Goal: Task Accomplishment & Management: Manage account settings

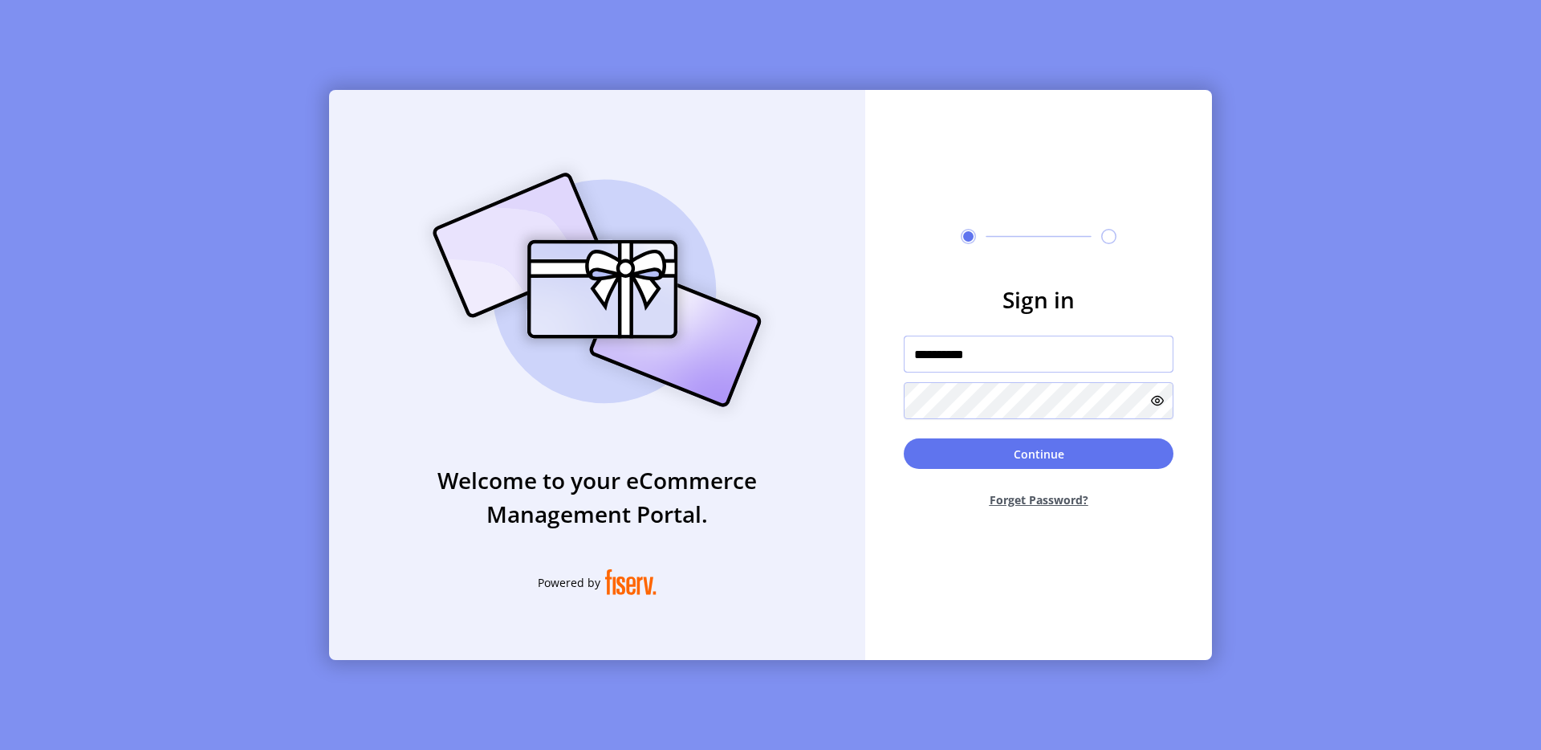
click at [959, 355] on input "**********" at bounding box center [1039, 354] width 270 height 37
click at [976, 353] on input "text" at bounding box center [1039, 354] width 270 height 37
type input "**********"
click at [1002, 457] on button "Continue" at bounding box center [1039, 453] width 270 height 31
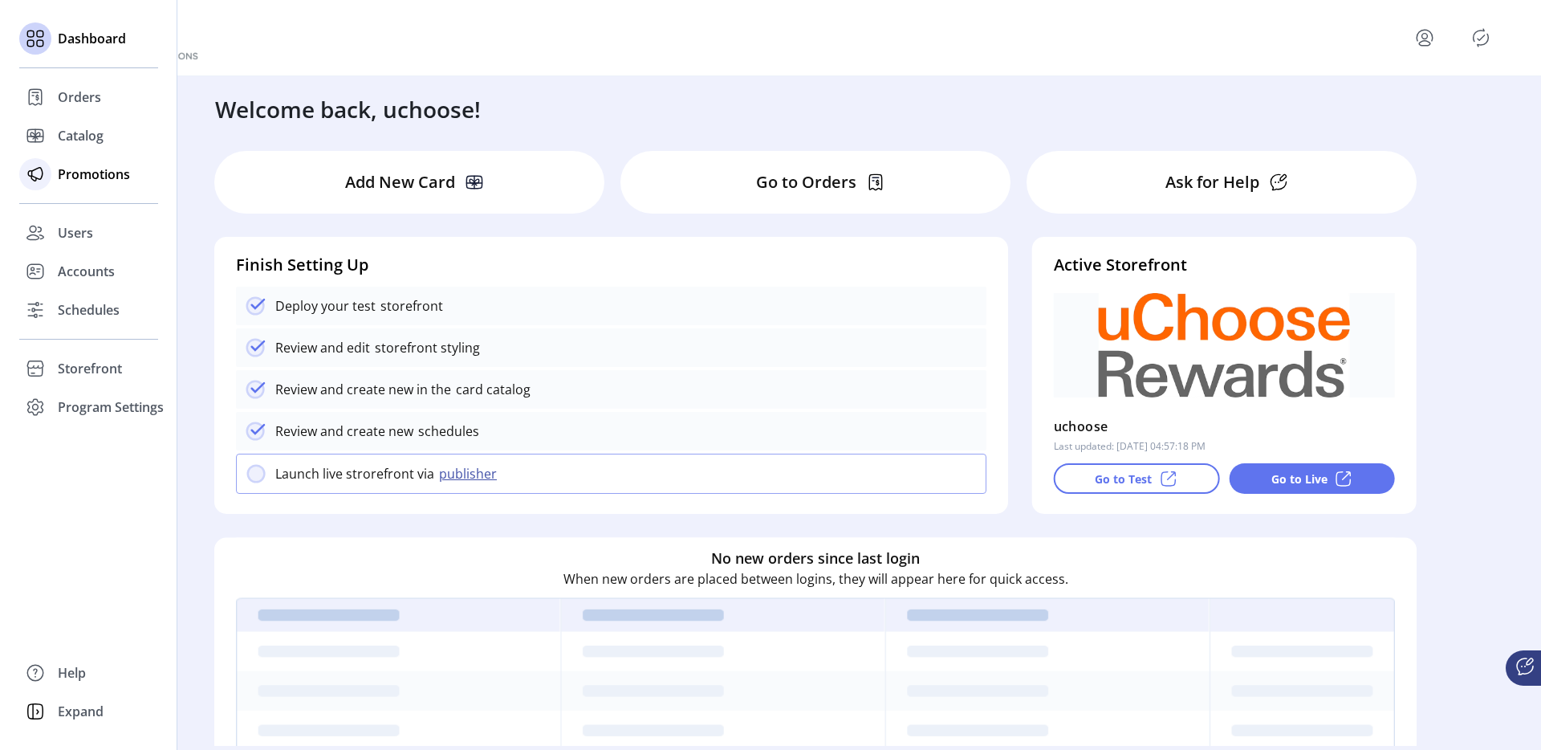
click at [76, 172] on span "Promotions" at bounding box center [94, 174] width 72 height 19
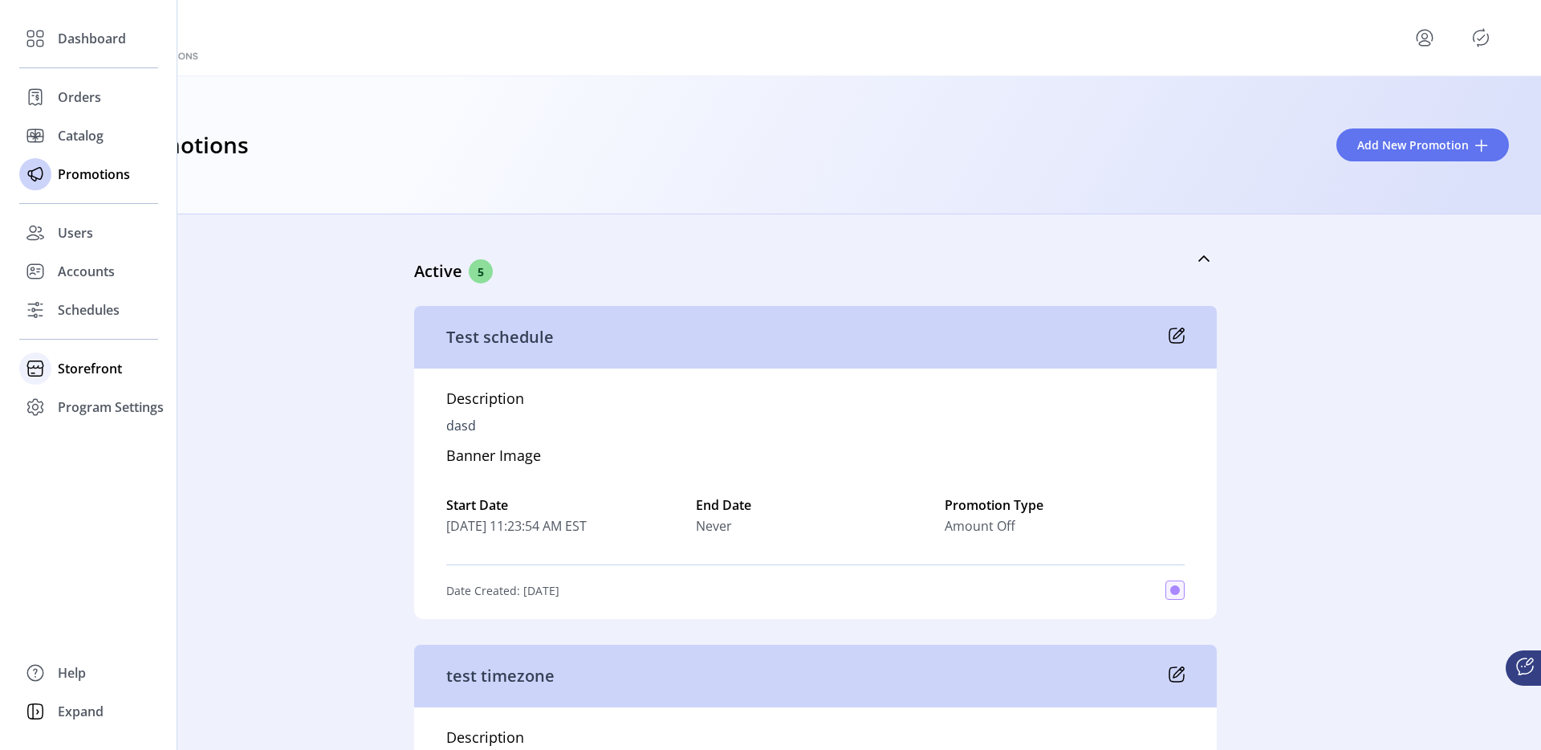
click at [90, 368] on span "Storefront" at bounding box center [90, 368] width 64 height 19
click at [109, 314] on span "Schedules" at bounding box center [89, 309] width 62 height 19
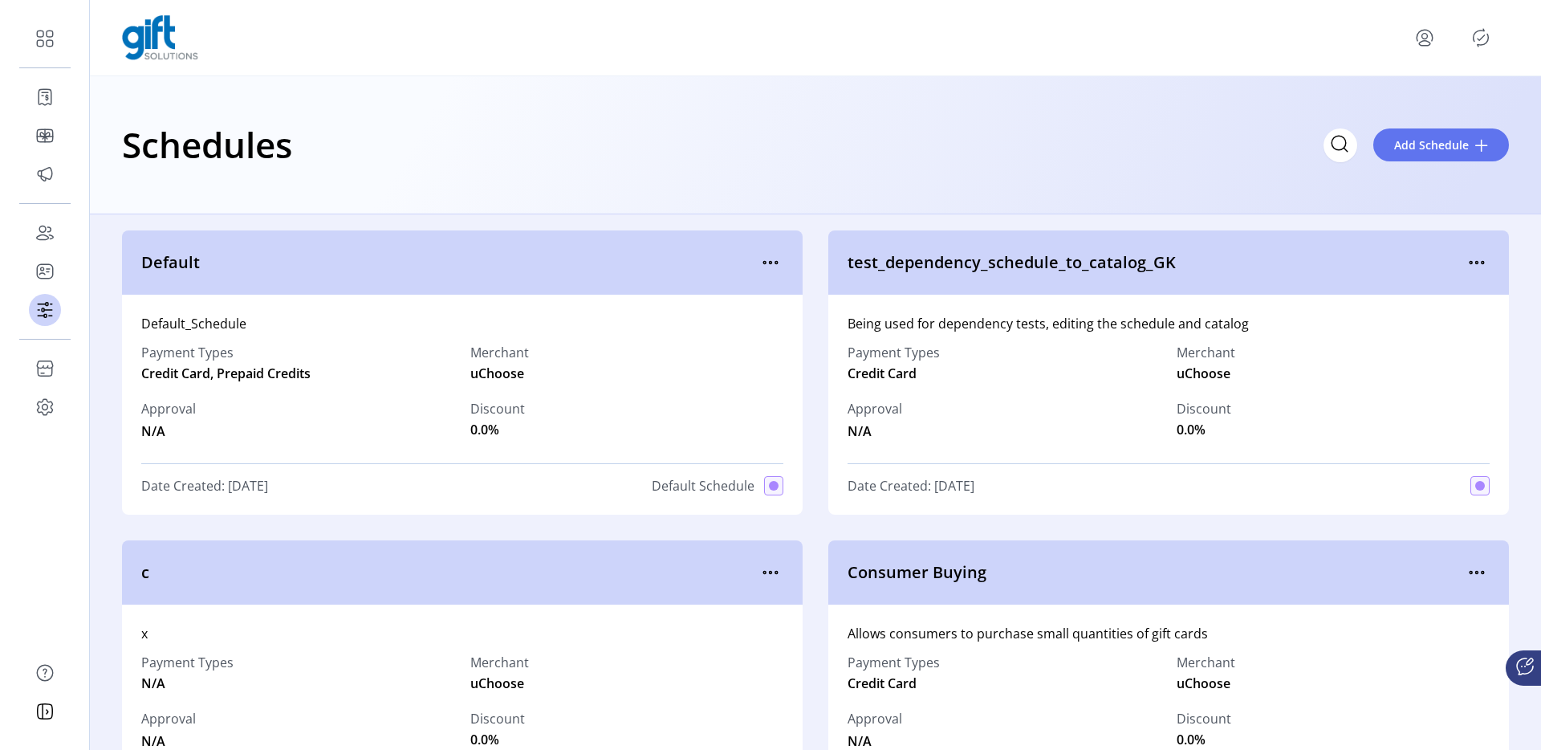
click at [762, 301] on div "Default_Schedule Payment Types Credit Card, Prepaid Credits Merchant uChoose Ap…" at bounding box center [462, 405] width 681 height 220
click at [776, 260] on icon "menu" at bounding box center [771, 263] width 26 height 26
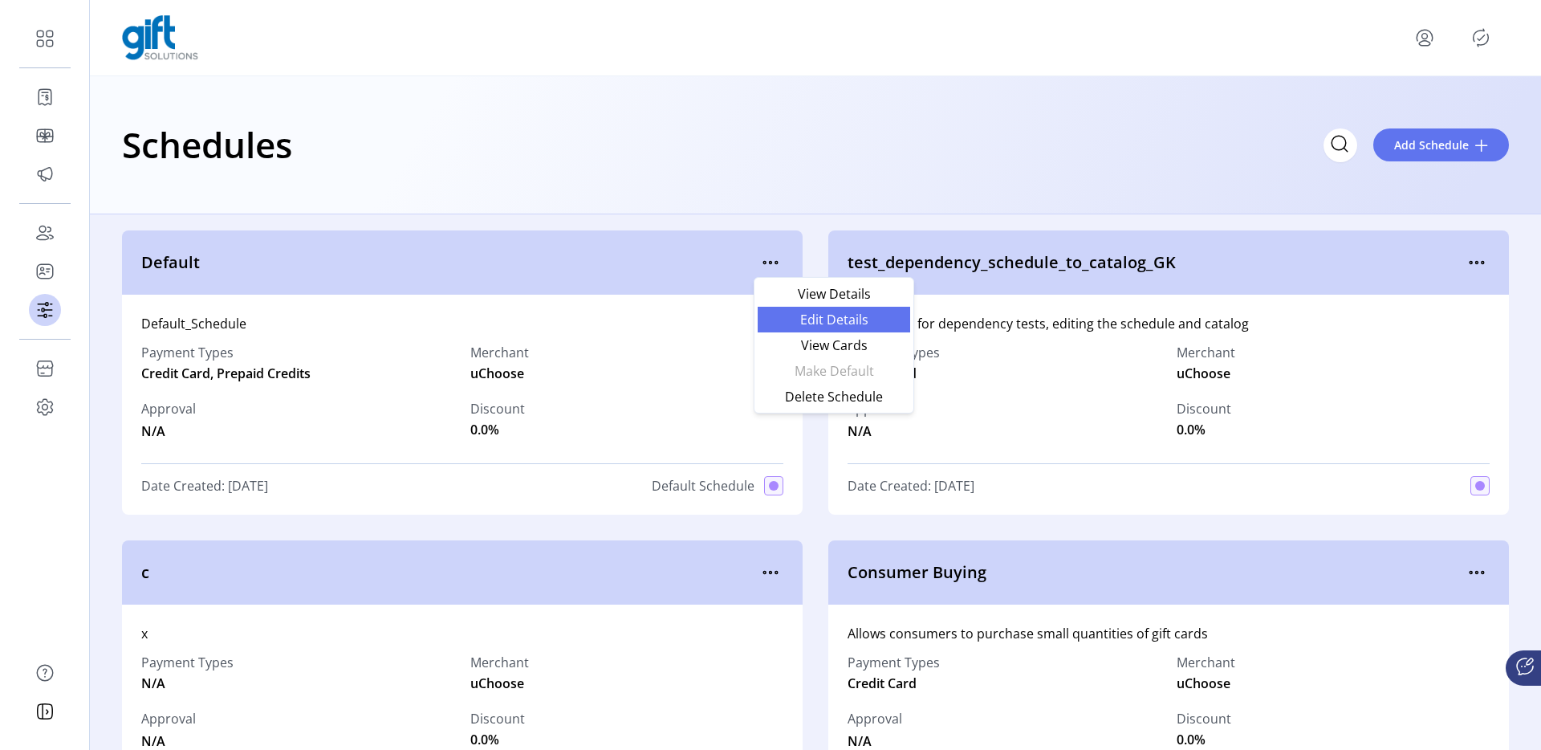
click at [787, 315] on span "Edit Details" at bounding box center [834, 319] width 133 height 13
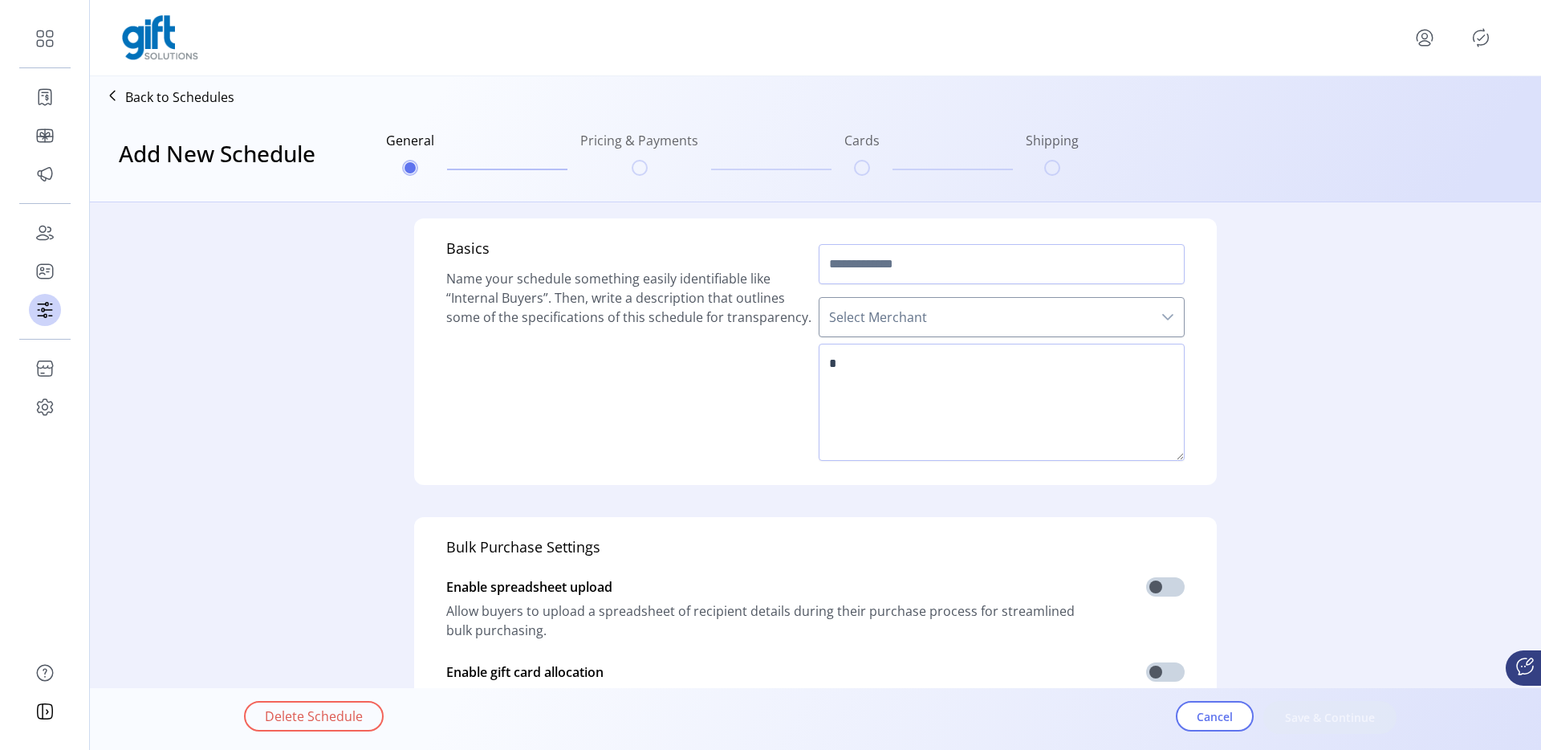
type input "*******"
type textarea "**********"
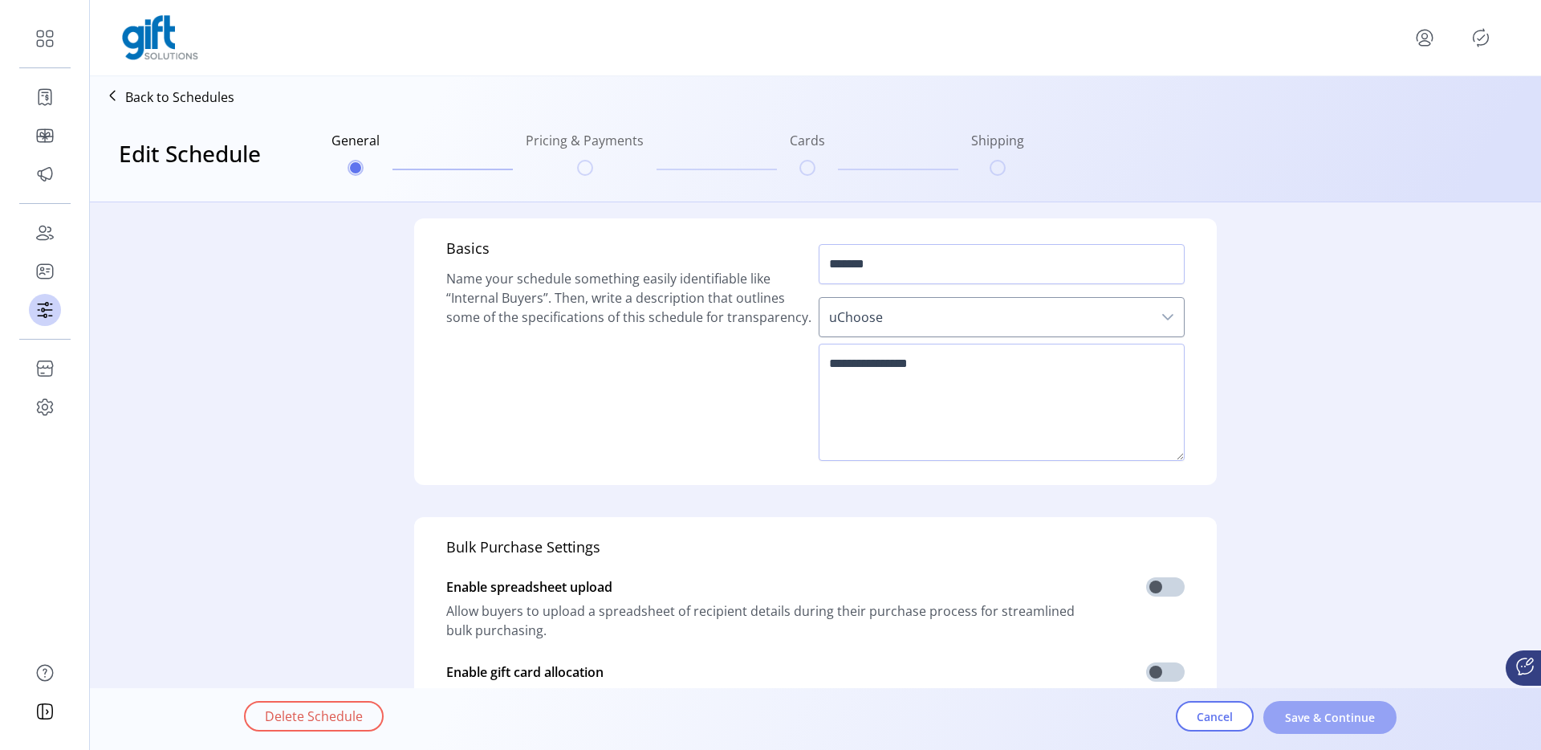
click at [1213, 592] on span "Save & Continue" at bounding box center [1331, 717] width 92 height 17
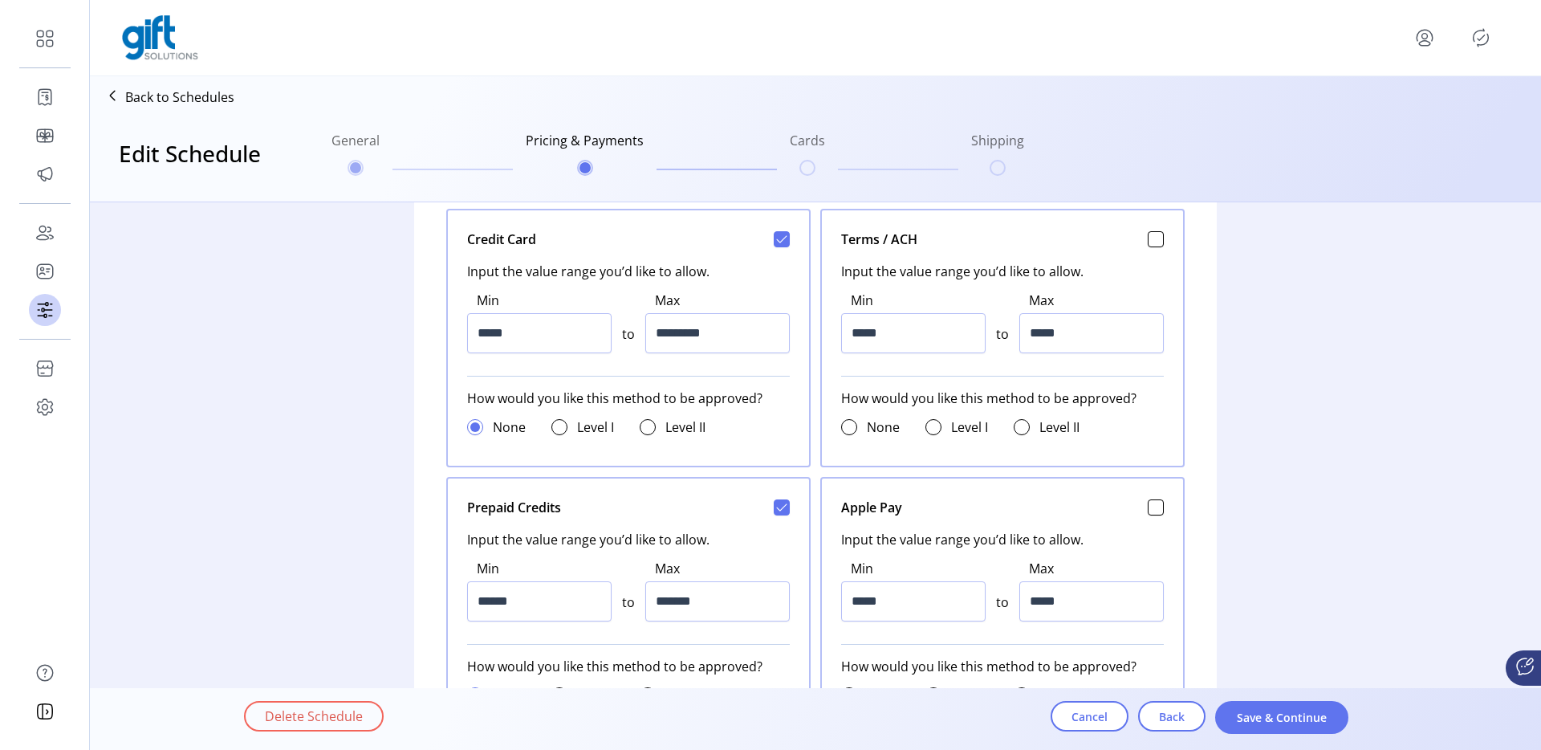
scroll to position [792, 0]
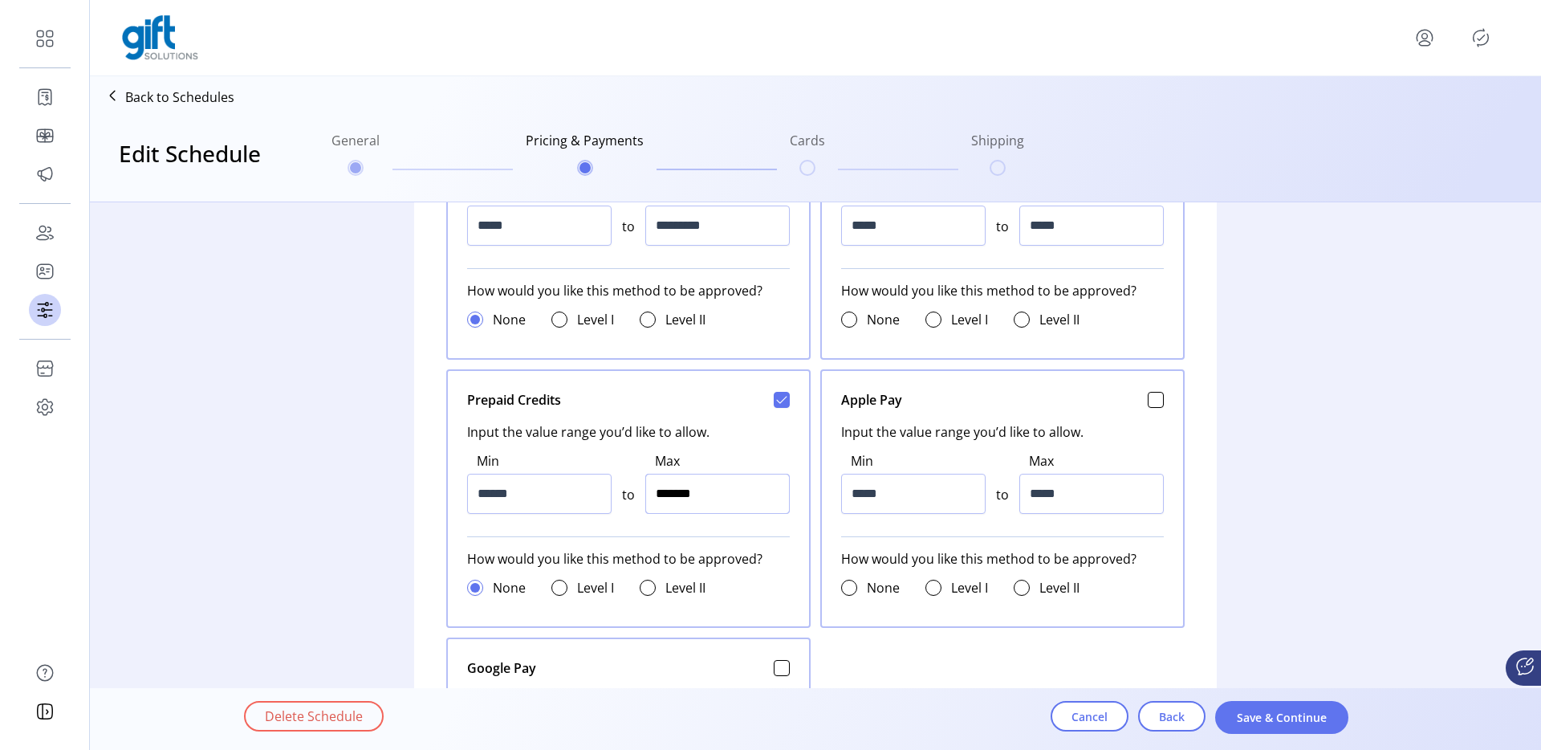
click at [670, 490] on input "*******" at bounding box center [717, 494] width 145 height 40
type input "*******"
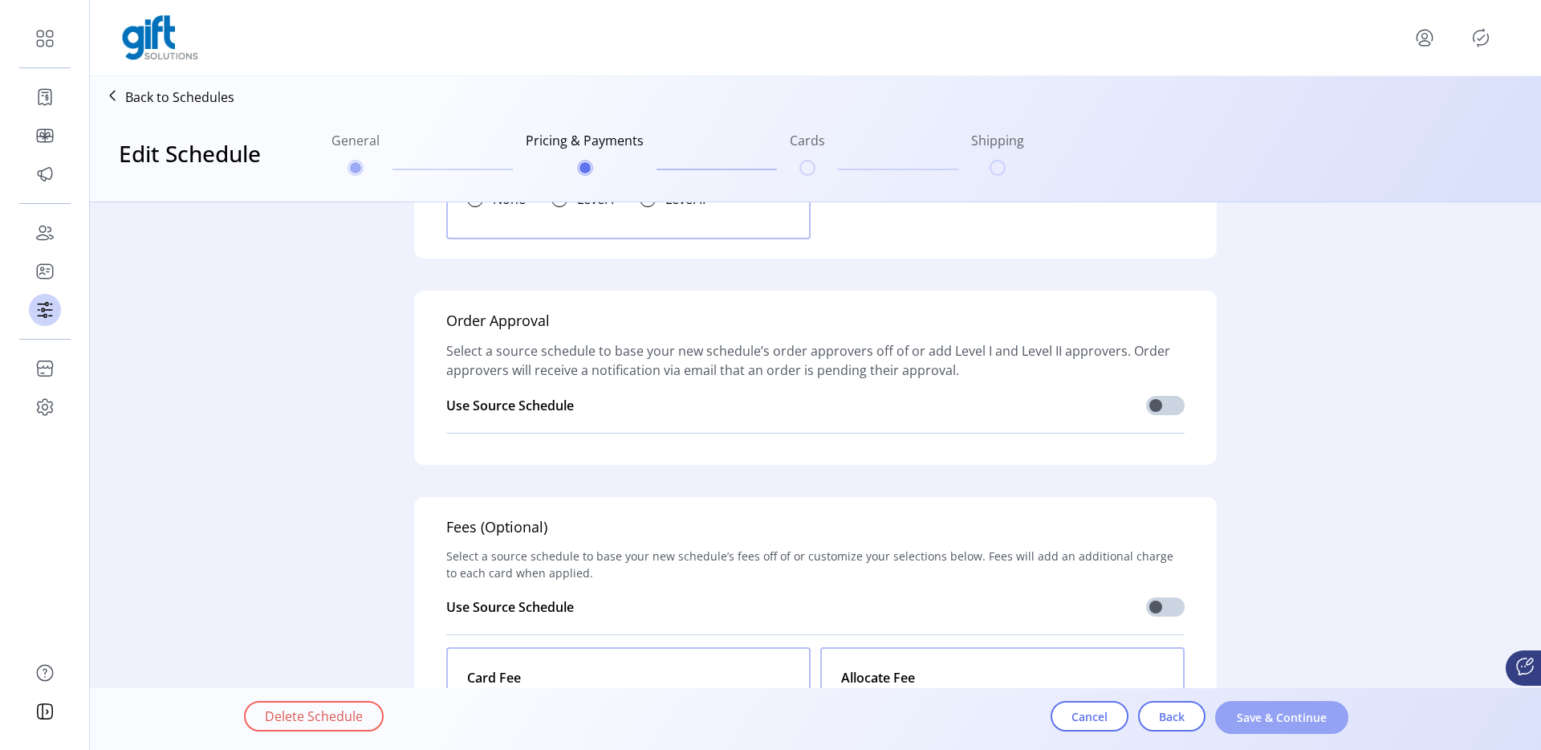
scroll to position [1588, 0]
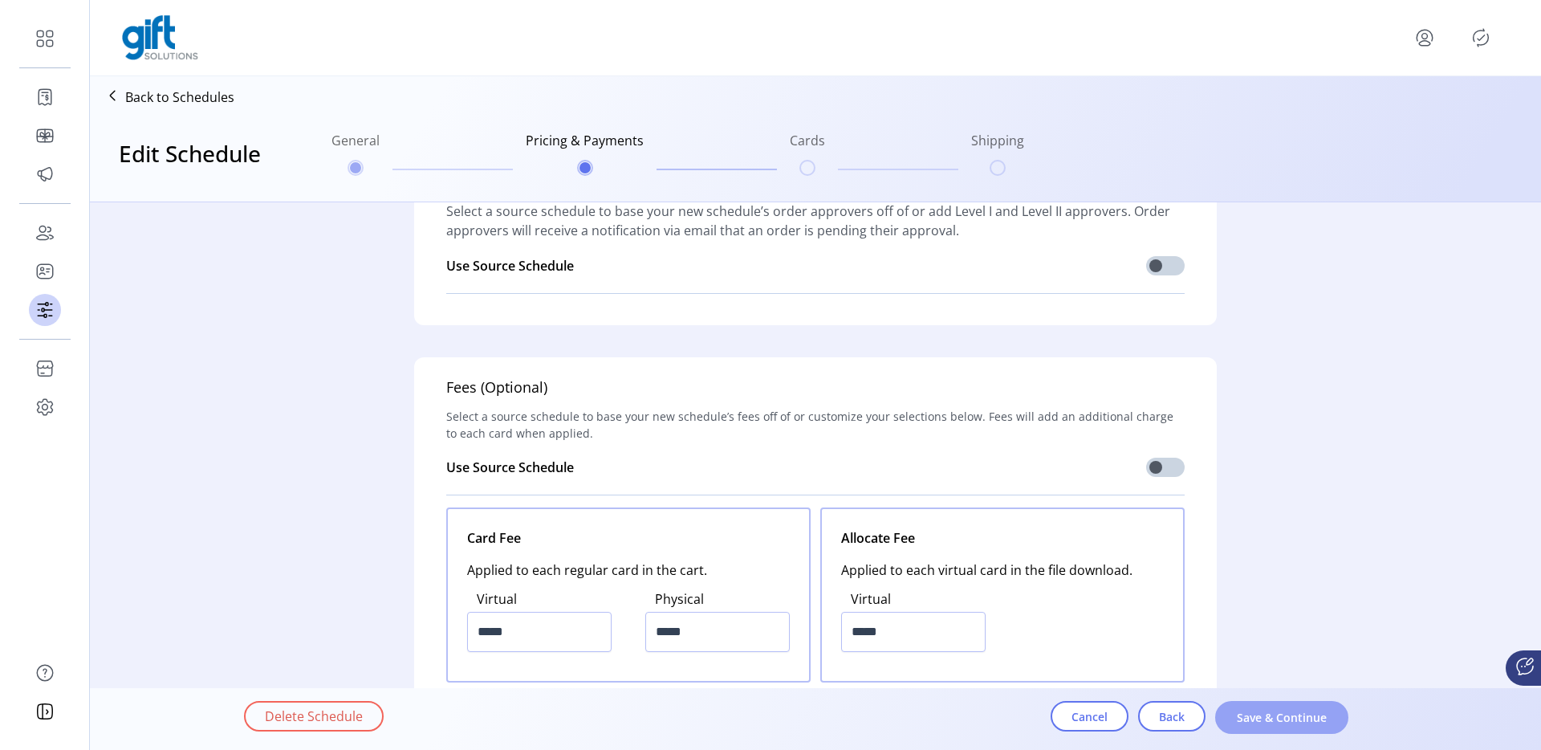
click at [1213, 592] on span "Save & Continue" at bounding box center [1282, 717] width 92 height 17
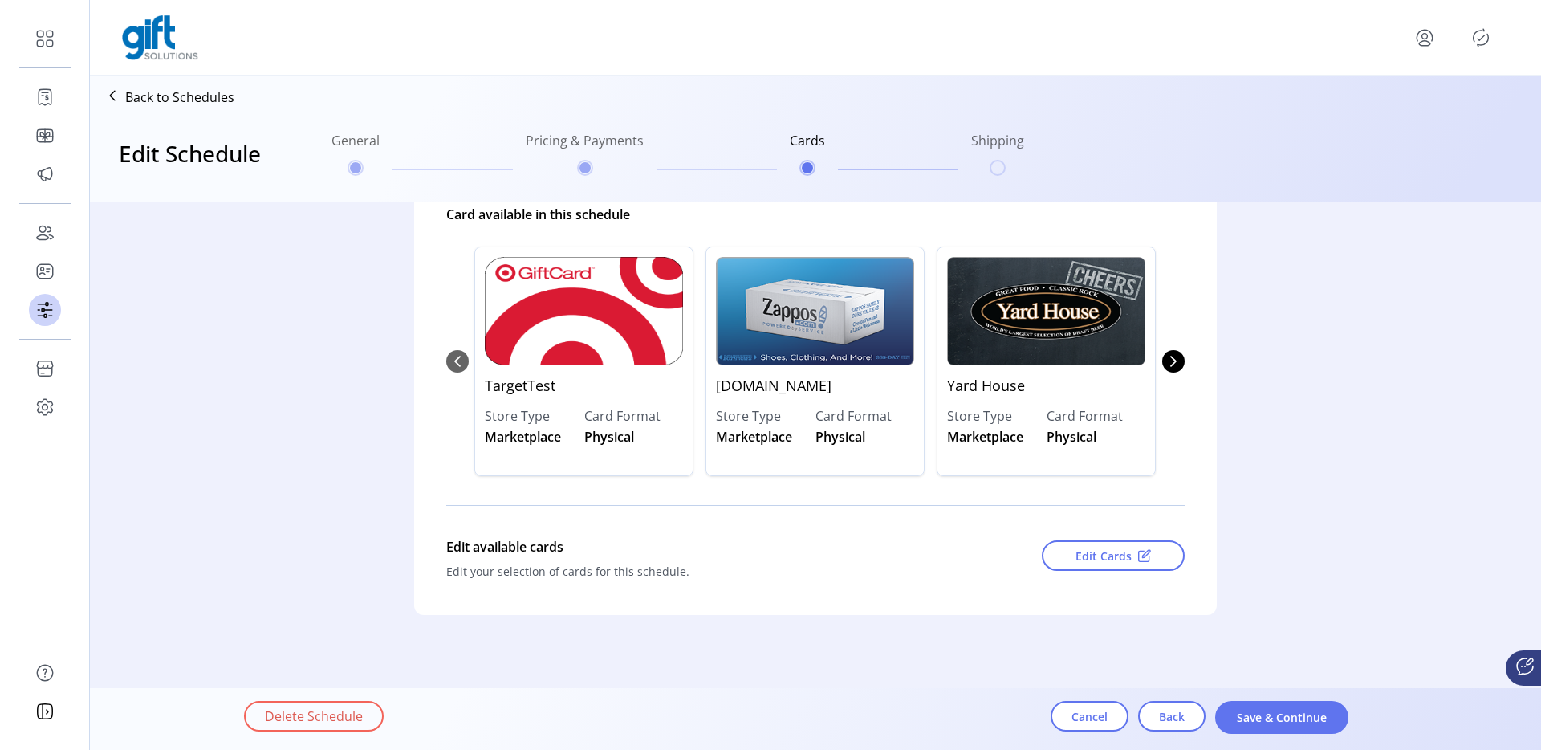
scroll to position [172, 0]
click at [1213, 592] on span "Save & Continue" at bounding box center [1282, 717] width 92 height 17
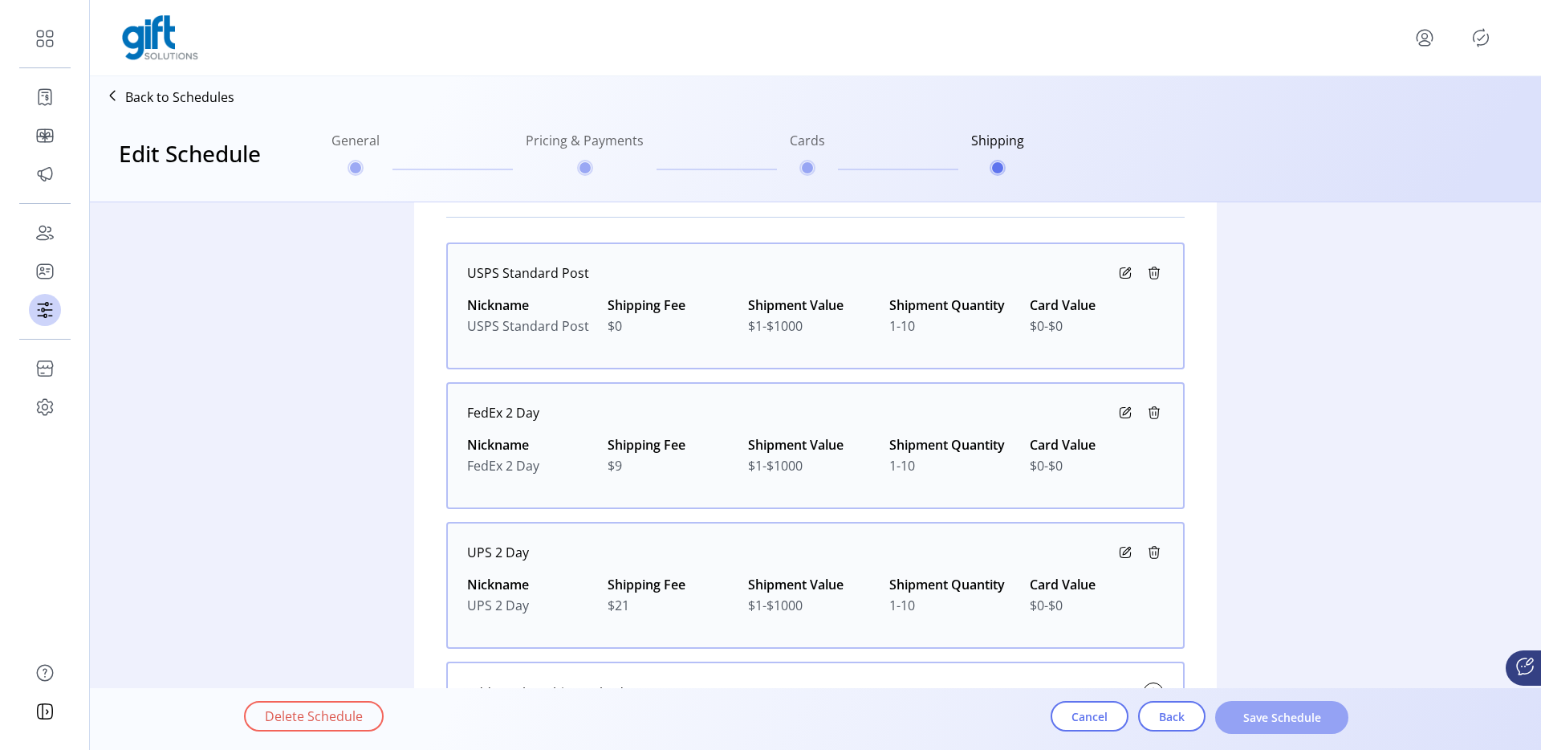
click at [1213, 592] on span "Save Schedule" at bounding box center [1282, 717] width 92 height 17
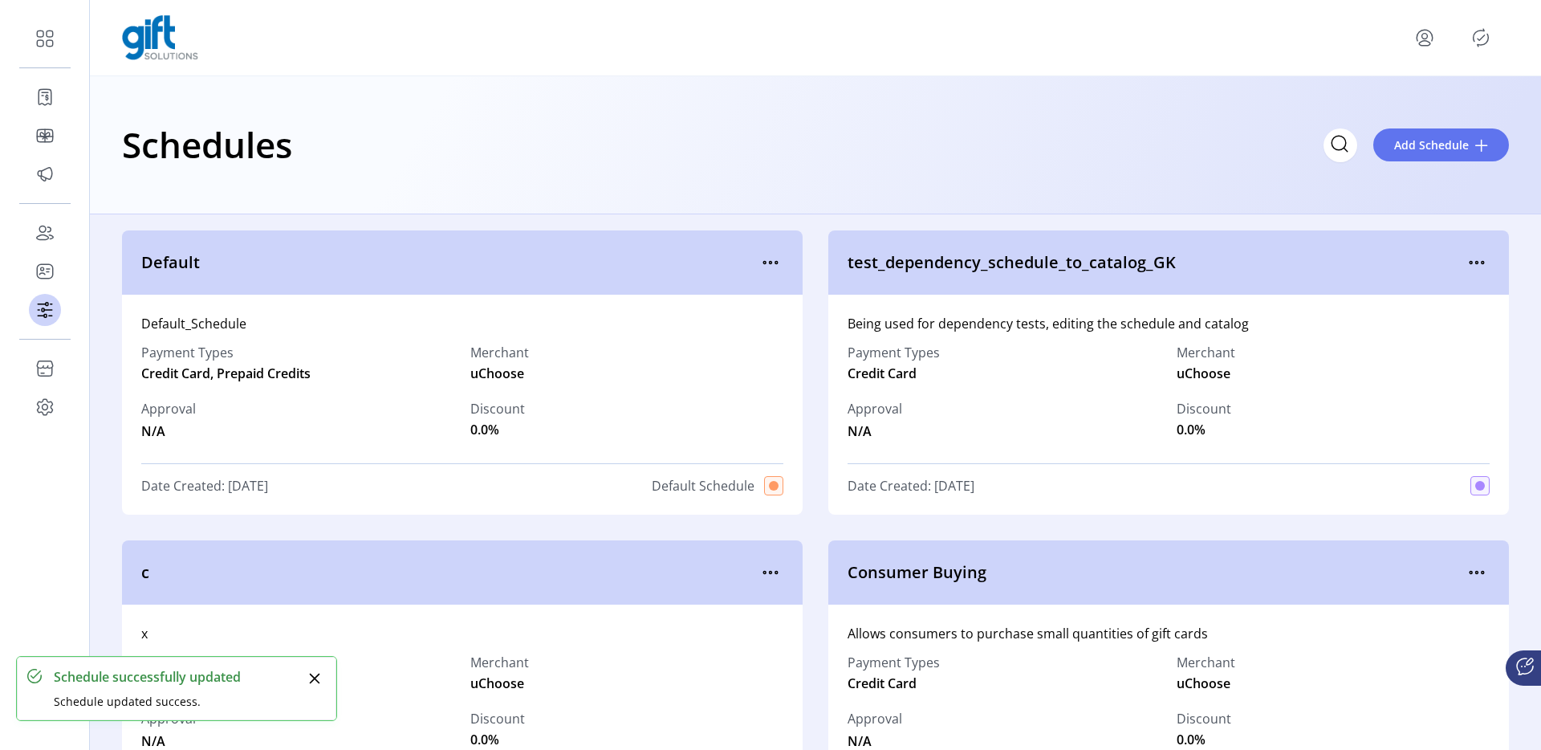
click at [1213, 39] on icon "Publisher Panel" at bounding box center [1481, 38] width 26 height 26
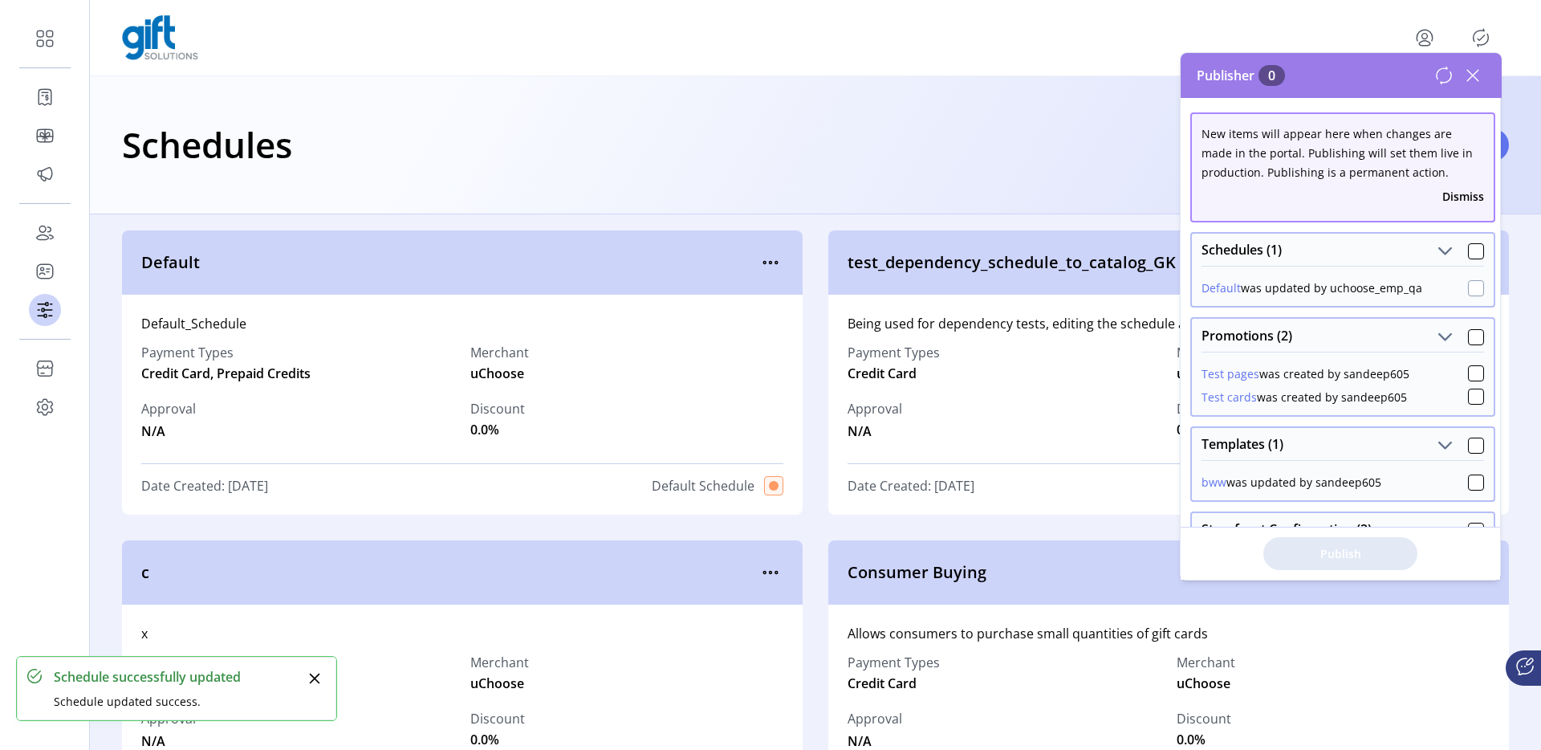
click at [1213, 288] on div at bounding box center [1476, 288] width 16 height 16
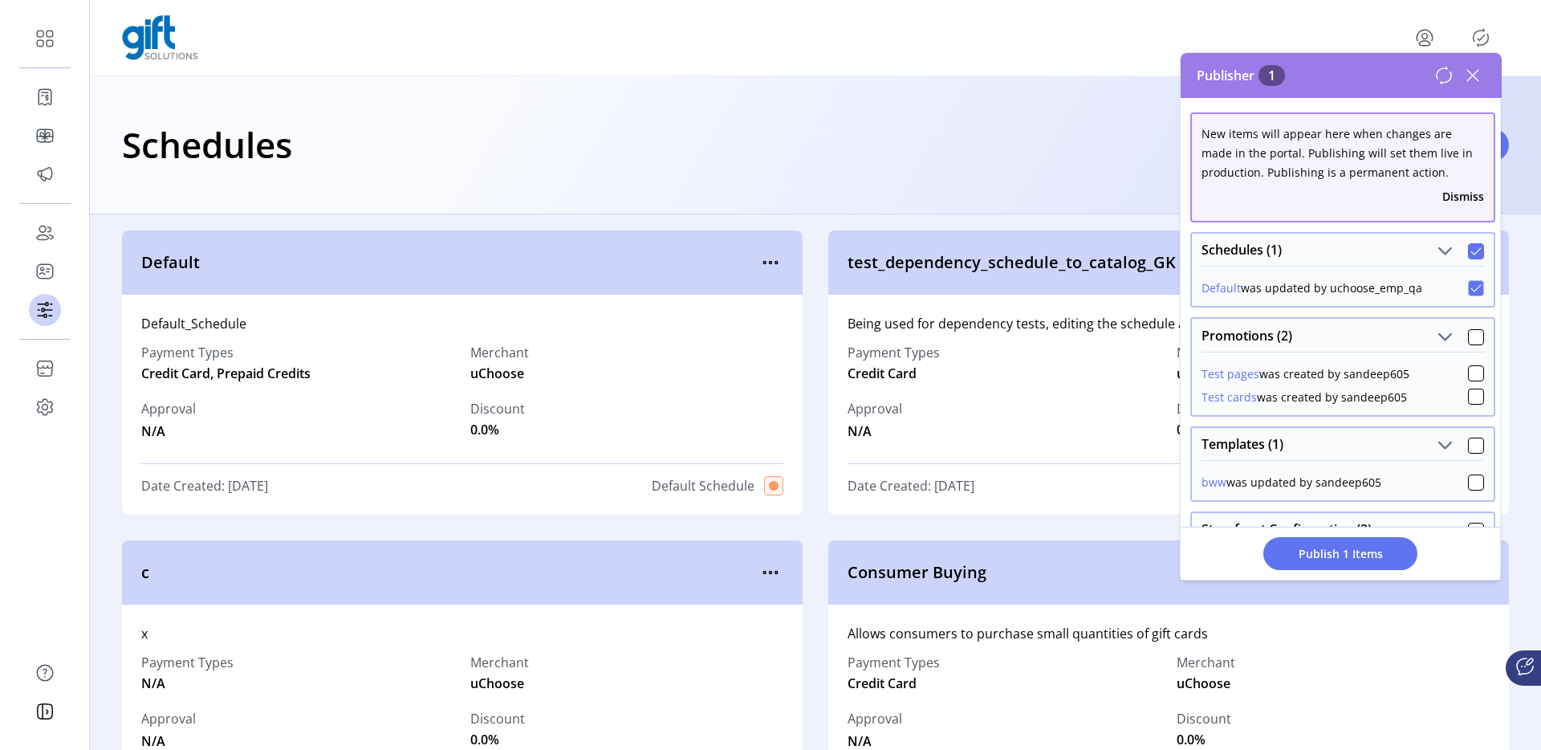
click at [1213, 251] on icon at bounding box center [1476, 251] width 11 height 11
click at [1213, 252] on div at bounding box center [1476, 251] width 16 height 16
click at [1213, 551] on span "Publish 1 Items" at bounding box center [1341, 553] width 112 height 17
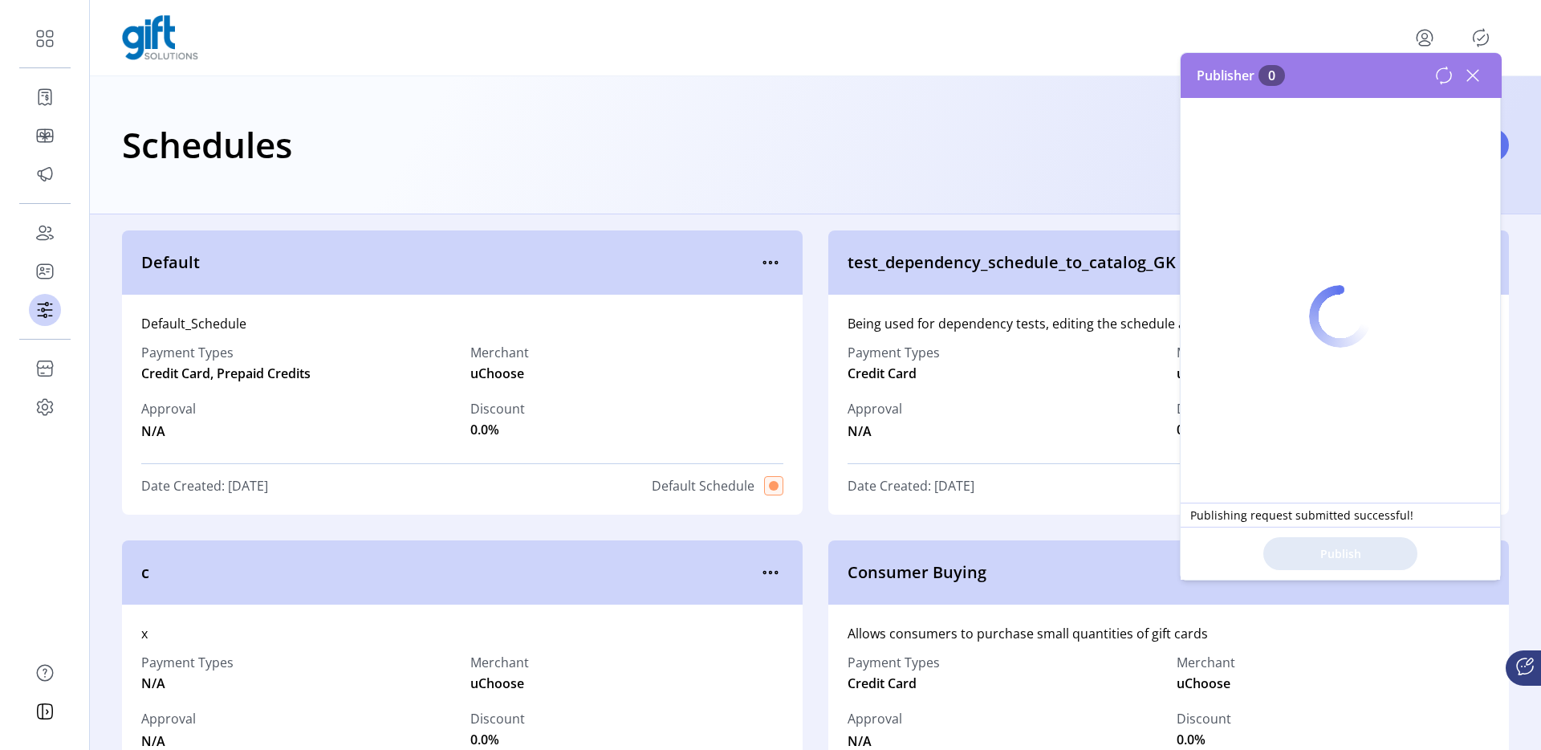
scroll to position [0, 0]
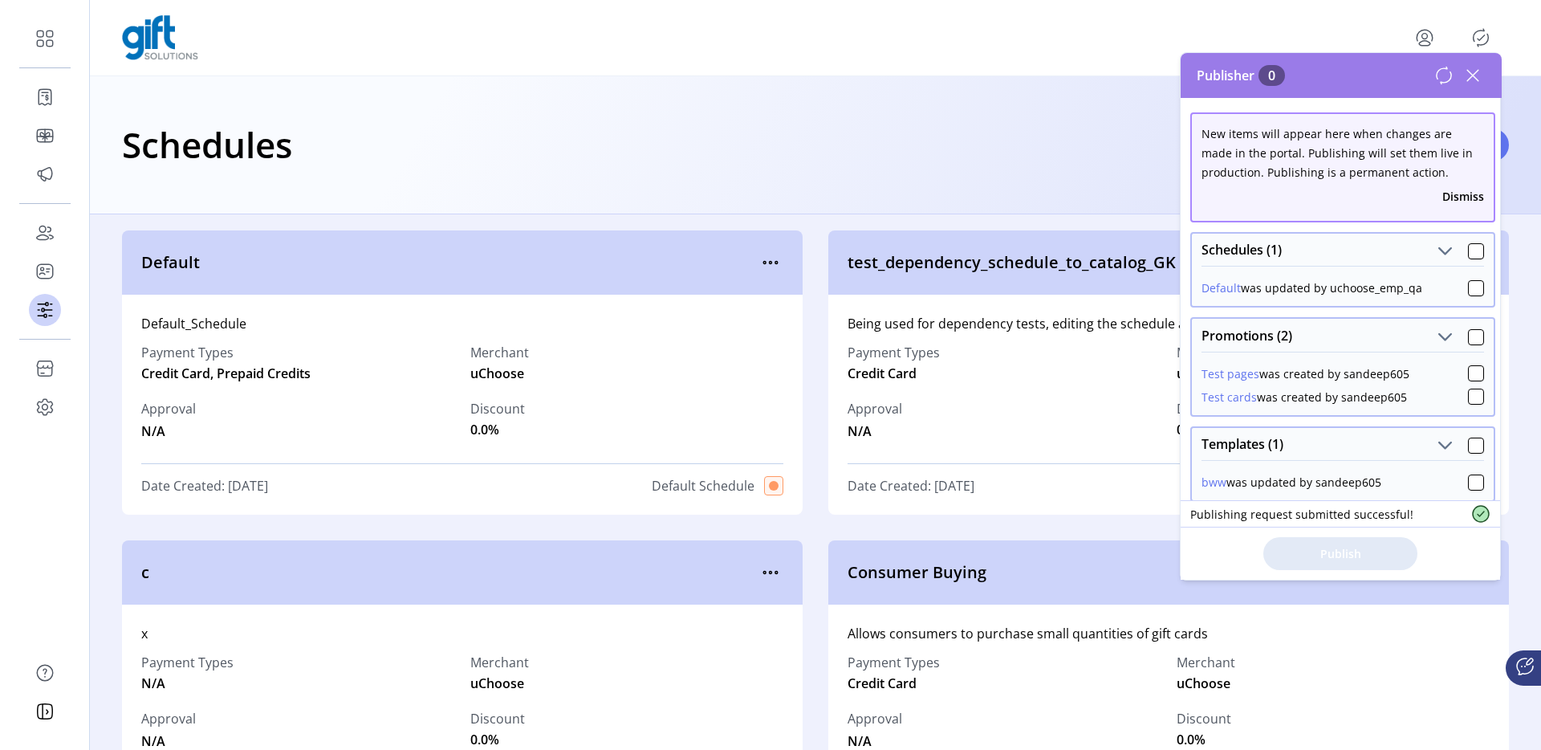
click at [1213, 76] on icon at bounding box center [1444, 75] width 19 height 19
click at [1213, 193] on button "Dismiss" at bounding box center [1464, 196] width 42 height 17
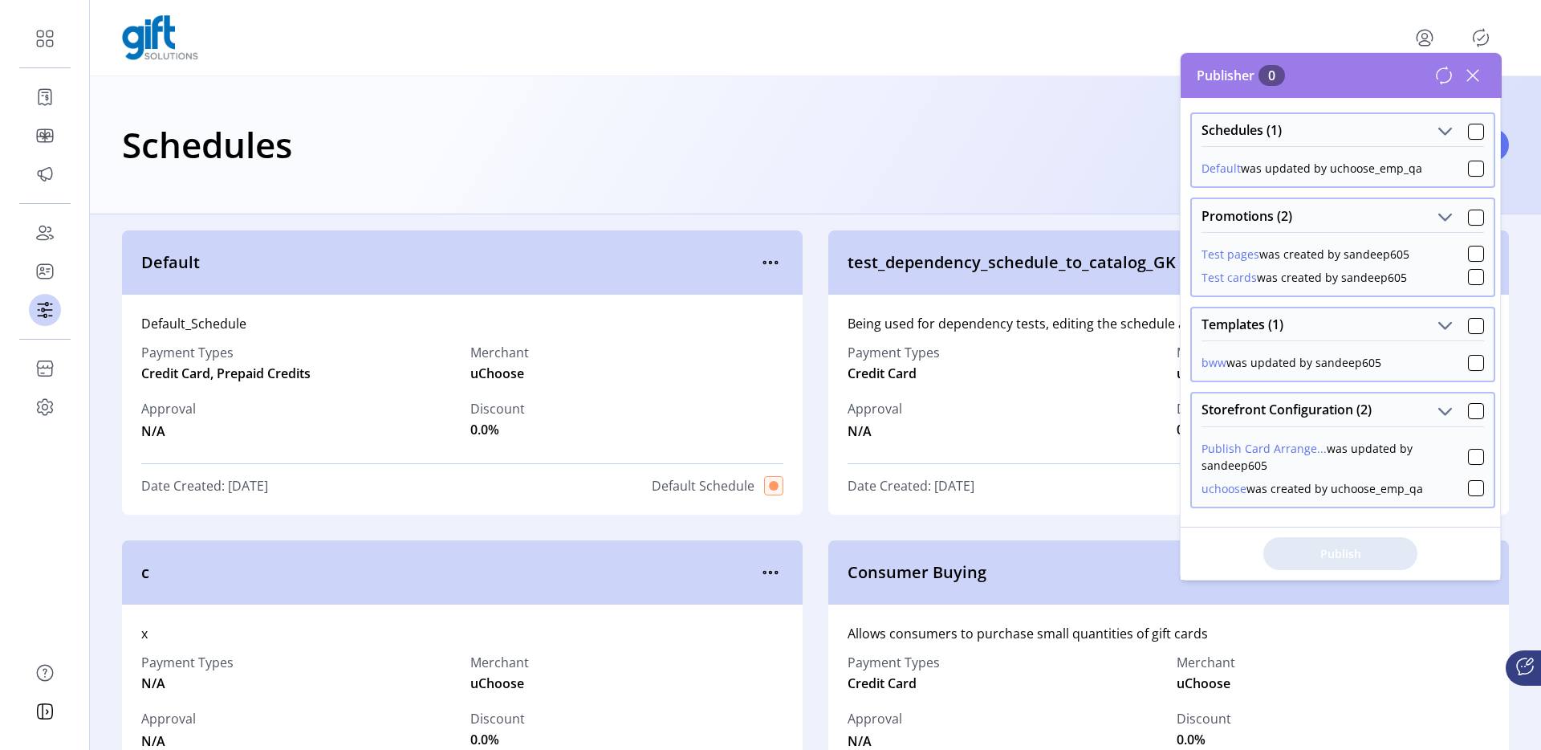
click at [993, 154] on div "Schedules Add Schedule" at bounding box center [815, 144] width 1387 height 56
click at [1213, 75] on icon at bounding box center [1473, 75] width 11 height 11
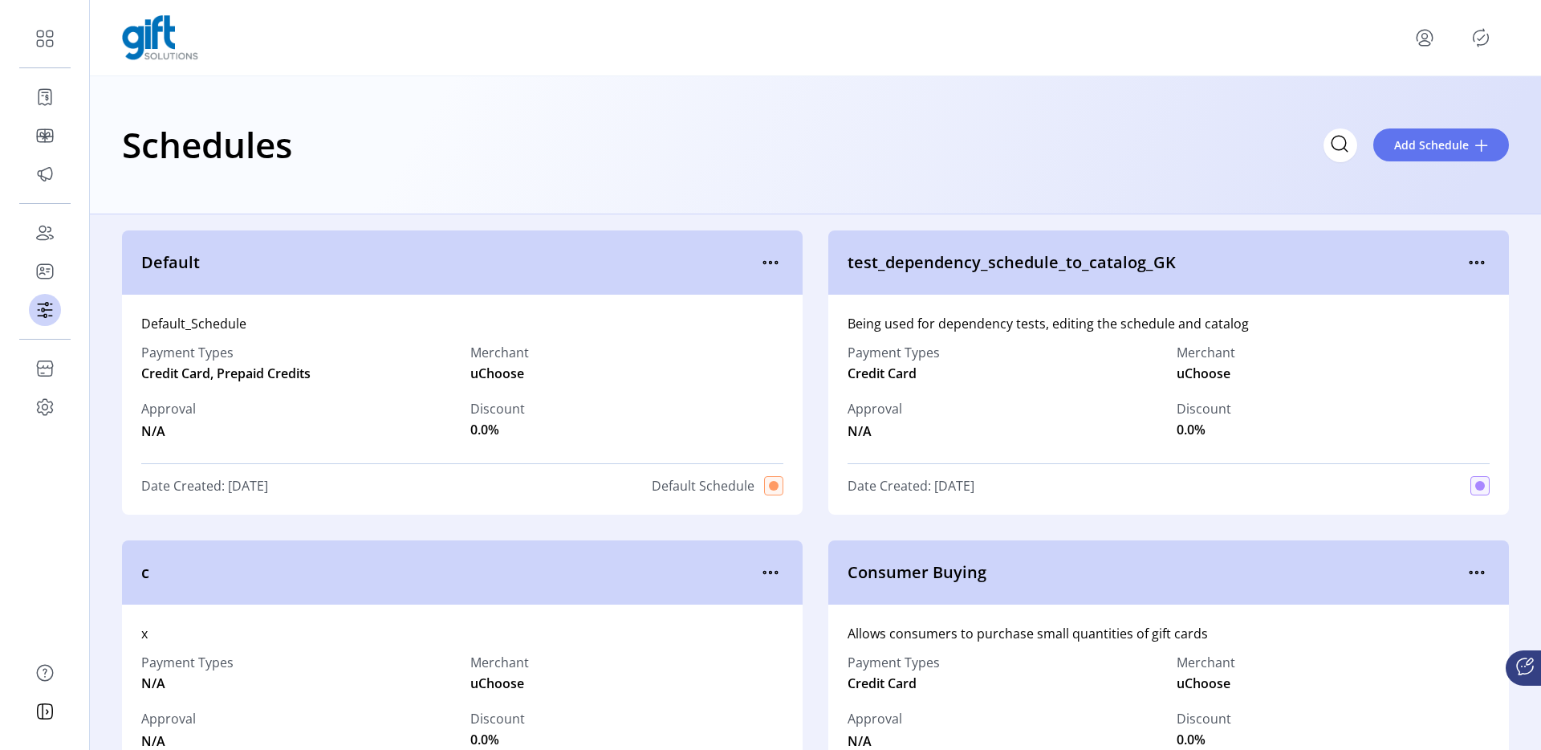
click at [307, 129] on div "Schedules Add Schedule" at bounding box center [815, 144] width 1387 height 56
click at [1489, 43] on icon "Publisher Panel" at bounding box center [1481, 38] width 26 height 26
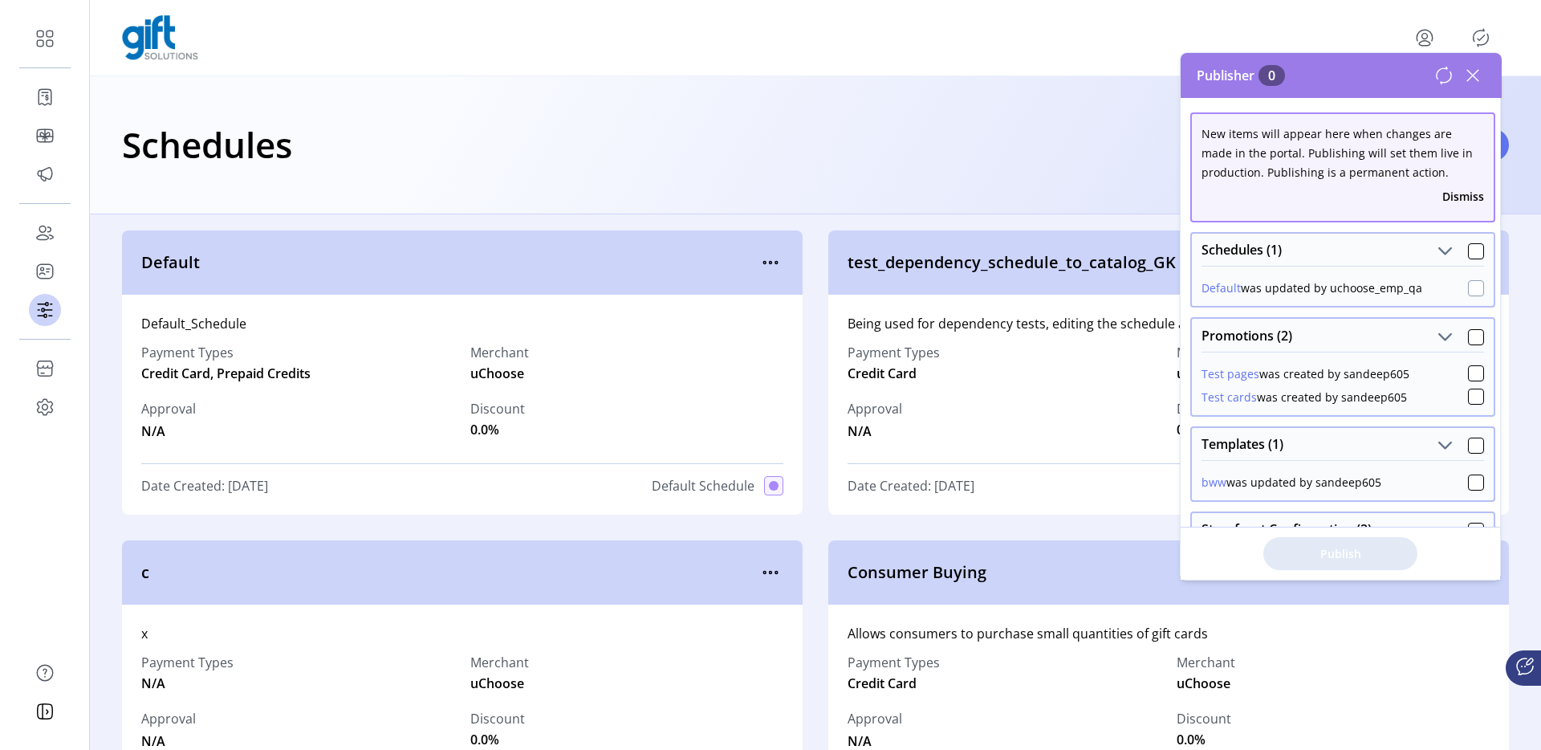
click at [1473, 289] on div at bounding box center [1476, 288] width 16 height 16
click at [1380, 568] on button "Publish 1 Items" at bounding box center [1341, 553] width 154 height 33
click at [996, 133] on div "Schedules Add Schedule" at bounding box center [815, 144] width 1387 height 56
click at [1473, 71] on icon at bounding box center [1473, 76] width 26 height 26
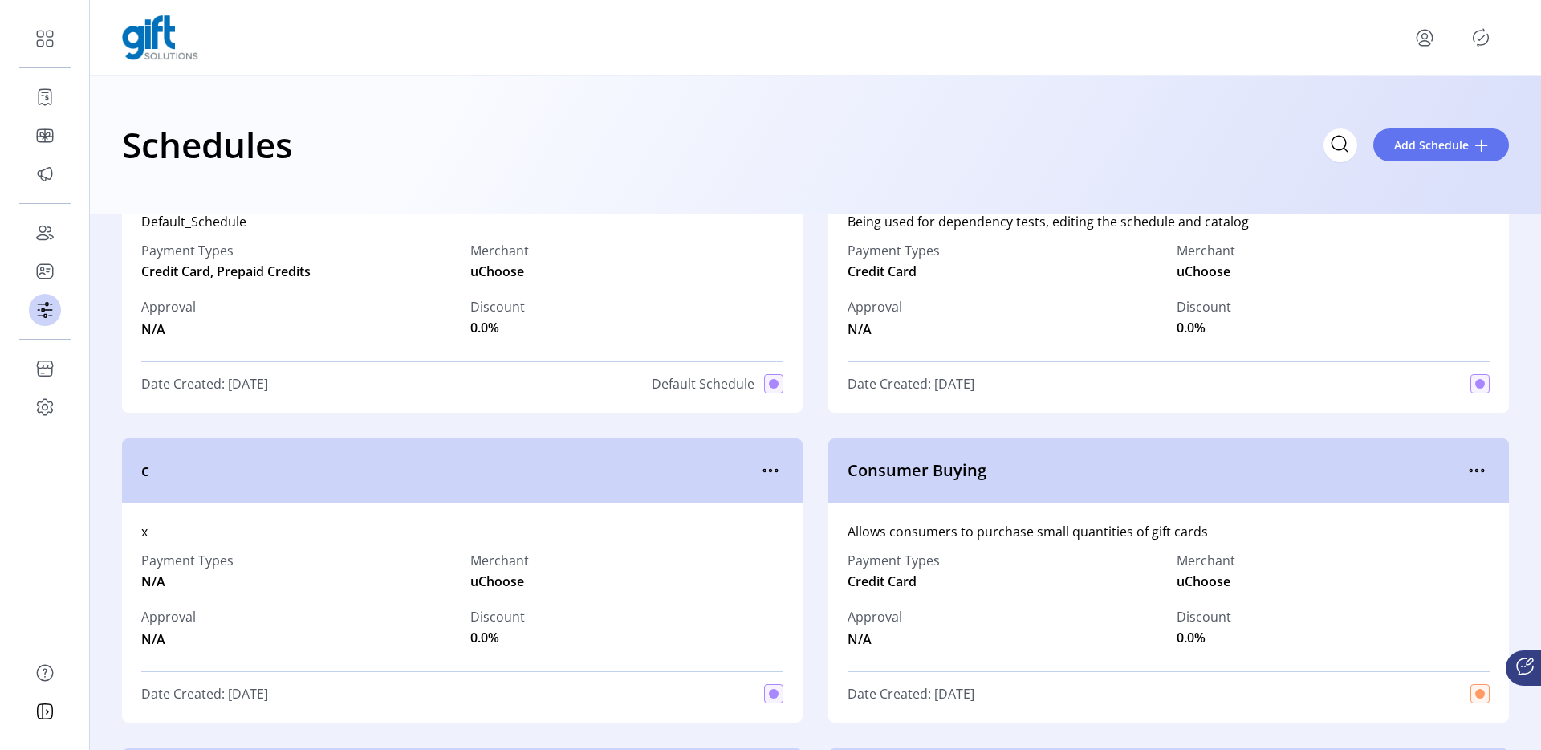
scroll to position [0, 0]
